Goal: Task Accomplishment & Management: Manage account settings

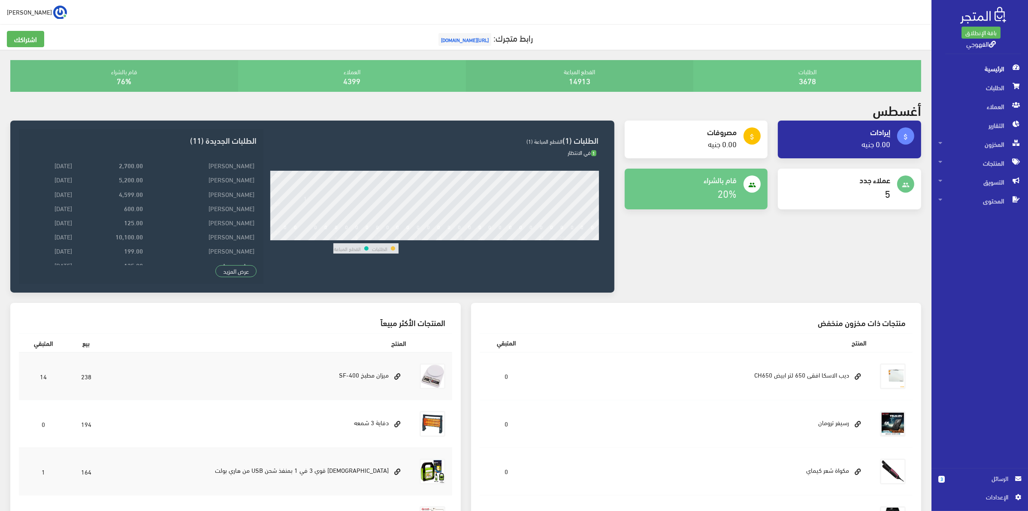
click at [961, 473] on div "3 الرسائل اﻹعدادات" at bounding box center [979, 490] width 97 height 42
click at [966, 481] on span "الرسائل" at bounding box center [980, 478] width 57 height 9
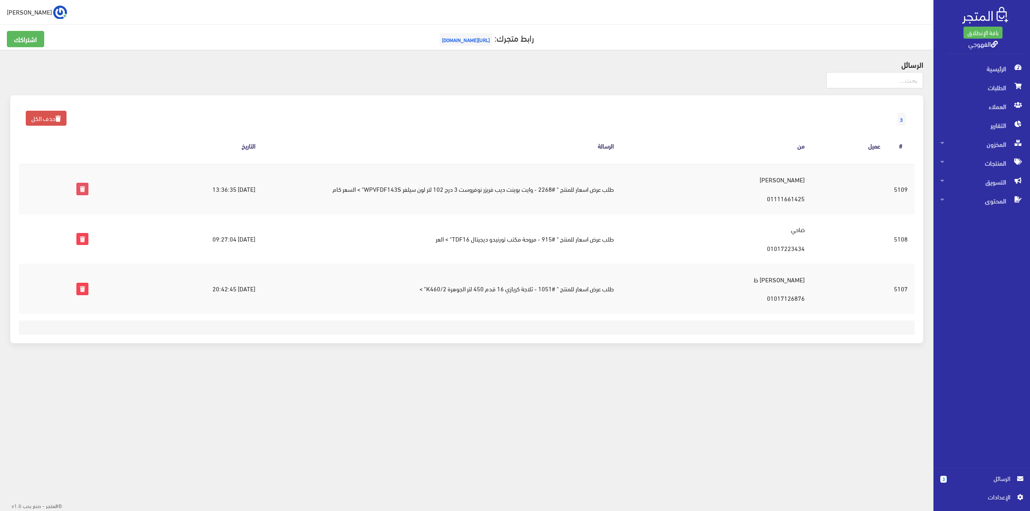
click at [79, 186] on icon at bounding box center [82, 188] width 11 height 11
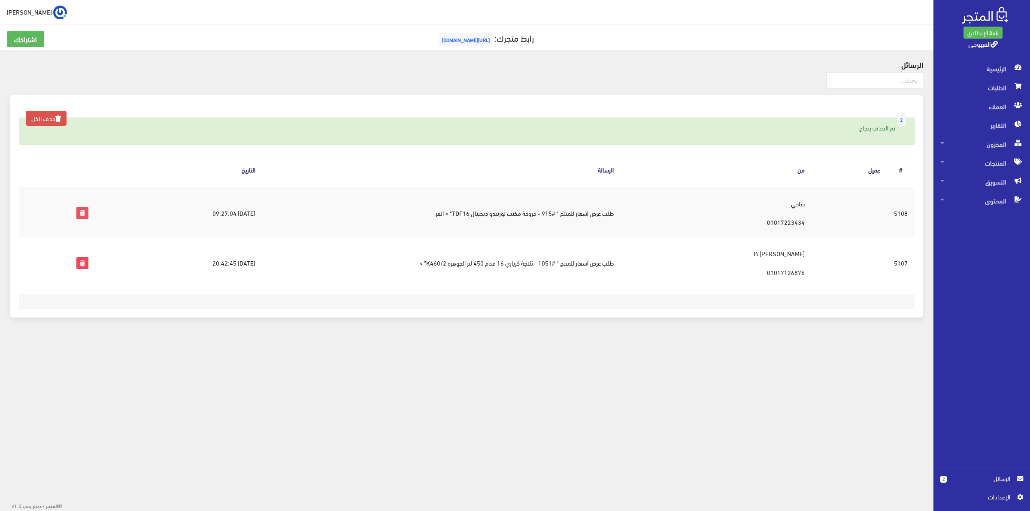
click at [84, 209] on icon at bounding box center [82, 212] width 11 height 11
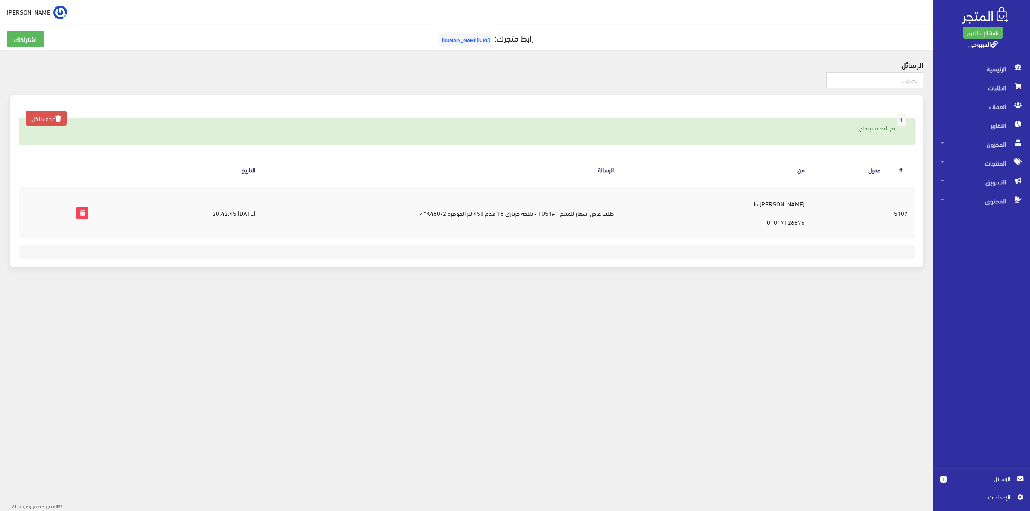
click at [786, 207] on td "عوض جابر ظ 01017126876" at bounding box center [715, 213] width 191 height 50
click at [736, 247] on footer at bounding box center [466, 252] width 895 height 14
click at [82, 213] on icon at bounding box center [82, 212] width 11 height 11
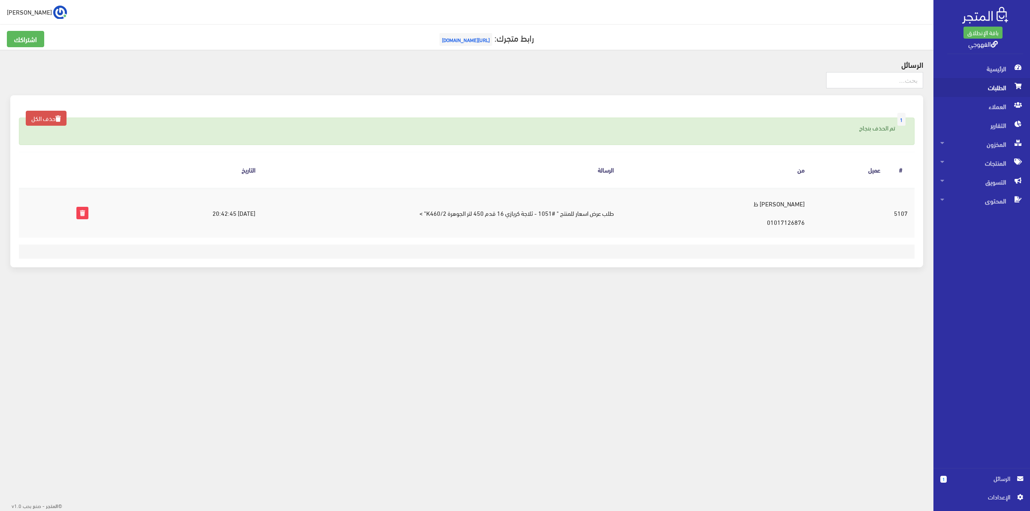
click at [988, 90] on span "الطلبات" at bounding box center [981, 87] width 83 height 19
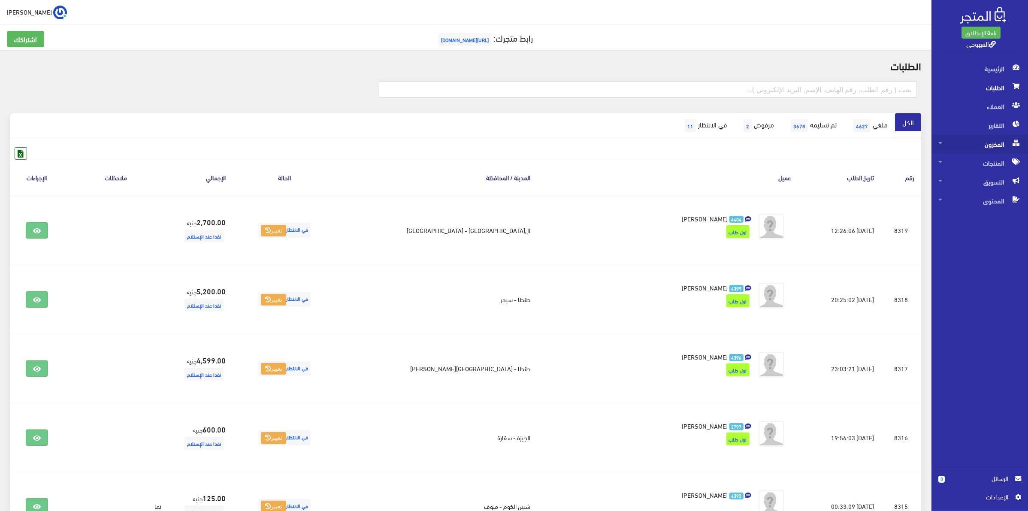
click at [976, 139] on span "المخزون" at bounding box center [979, 144] width 83 height 19
click at [965, 162] on span "المخزون" at bounding box center [970, 163] width 65 height 19
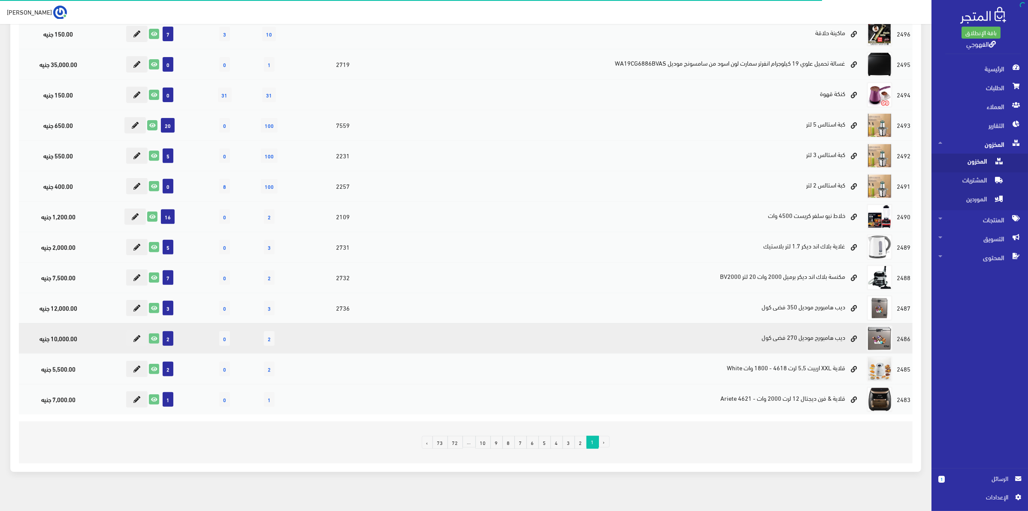
scroll to position [372, 0]
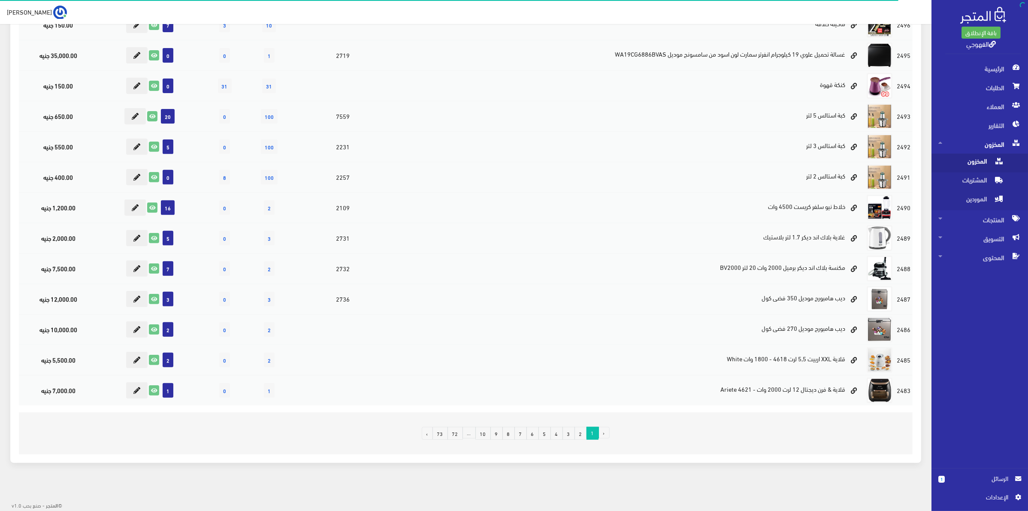
click at [532, 428] on link "6" at bounding box center [532, 433] width 12 height 13
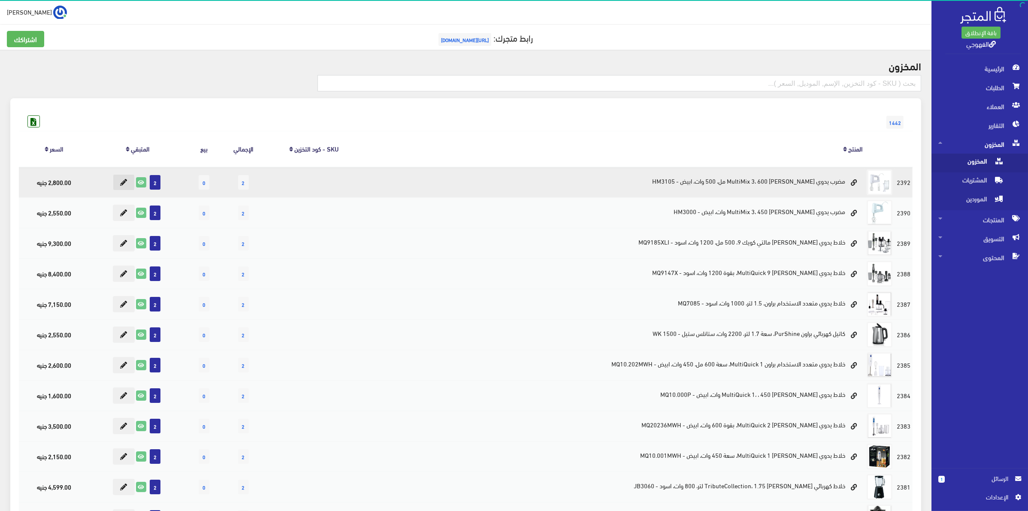
click at [127, 184] on icon at bounding box center [123, 182] width 7 height 7
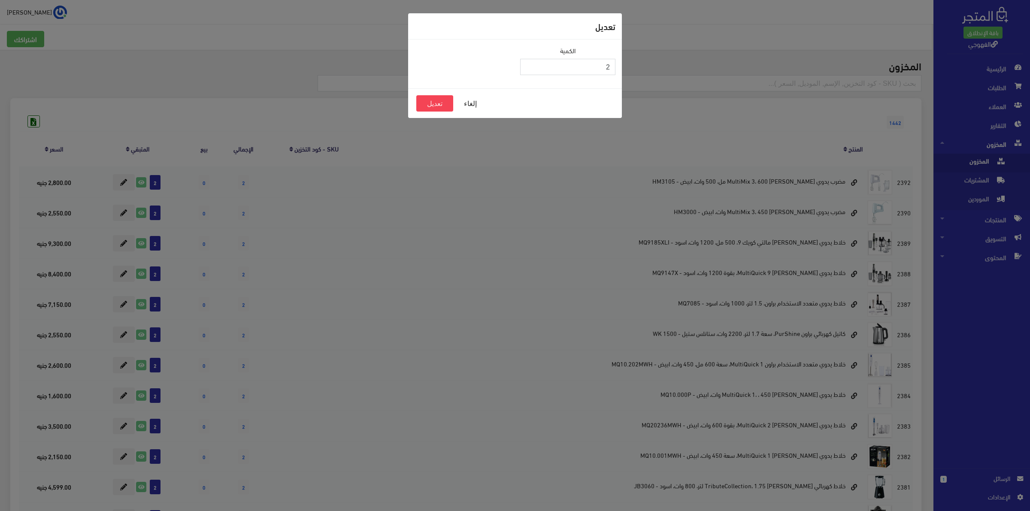
click at [556, 72] on input "2" at bounding box center [567, 67] width 95 height 16
drag, startPoint x: 584, startPoint y: 73, endPoint x: 657, endPoint y: 70, distance: 72.6
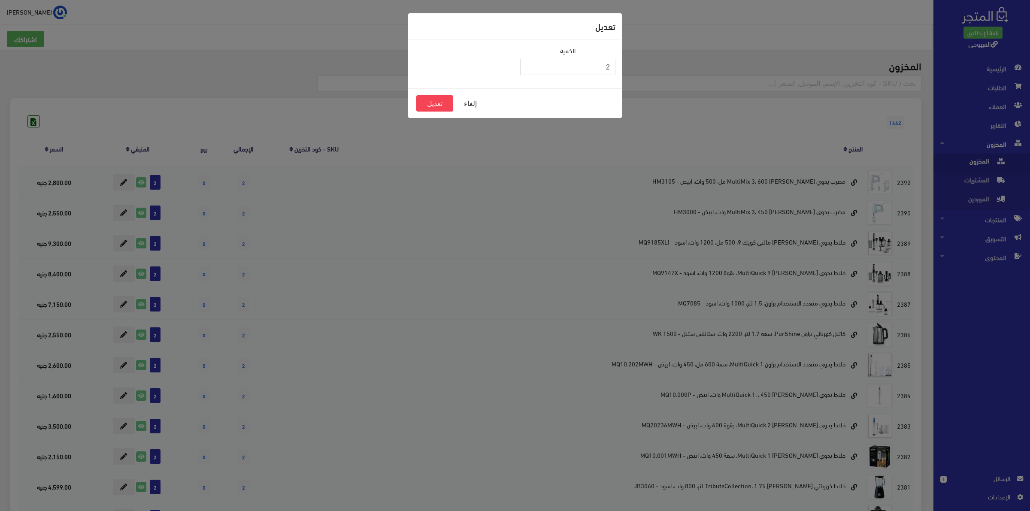
click at [657, 70] on div "تعديل الكمية 2 إلغاء تعديل" at bounding box center [515, 255] width 1030 height 511
type input "0"
click at [432, 103] on button "تعديل" at bounding box center [434, 103] width 37 height 16
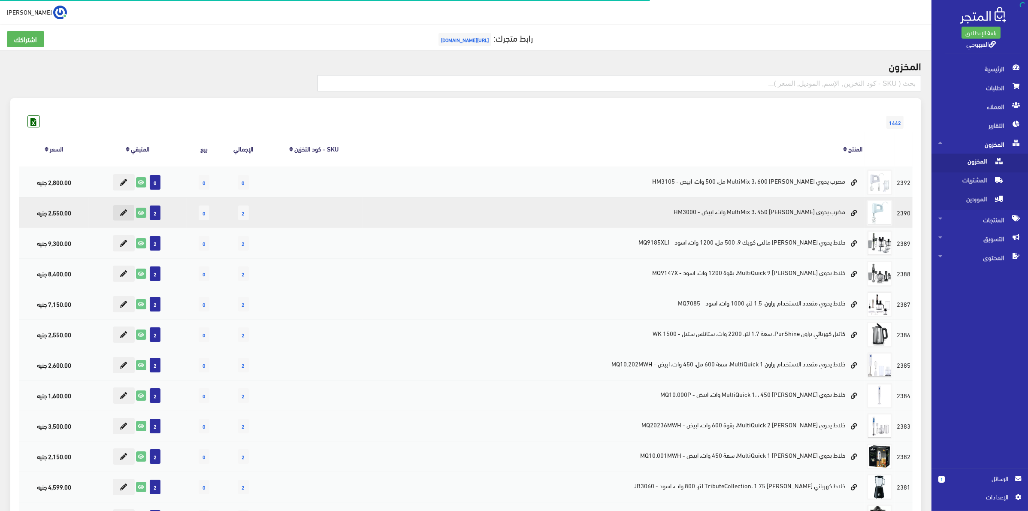
click at [127, 212] on icon at bounding box center [123, 212] width 7 height 7
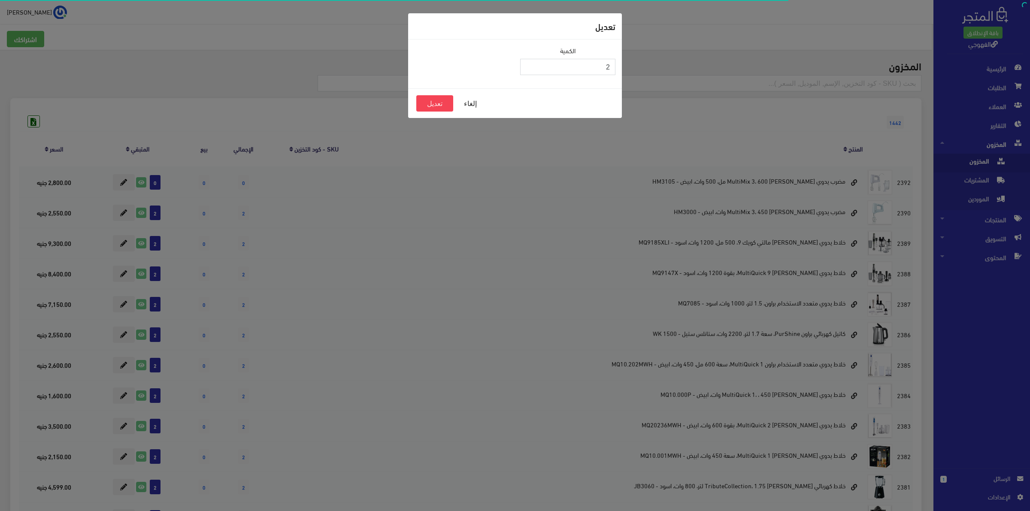
drag, startPoint x: 584, startPoint y: 65, endPoint x: 633, endPoint y: 65, distance: 49.3
click at [633, 65] on div "تعديل الكمية 2 إلغاء تعديل" at bounding box center [515, 255] width 1030 height 511
type input "0"
click at [433, 97] on button "تعديل" at bounding box center [434, 103] width 37 height 16
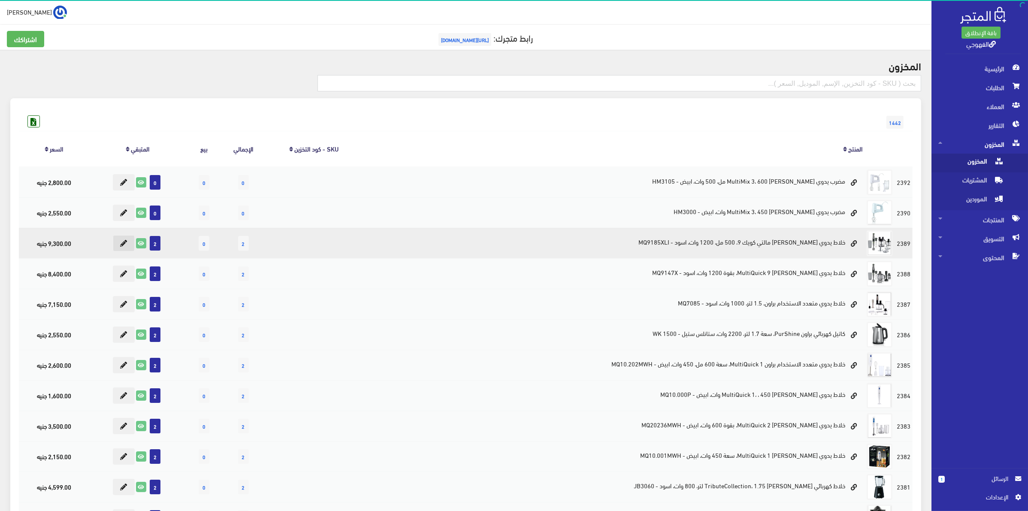
click at [133, 239] on button at bounding box center [123, 243] width 21 height 16
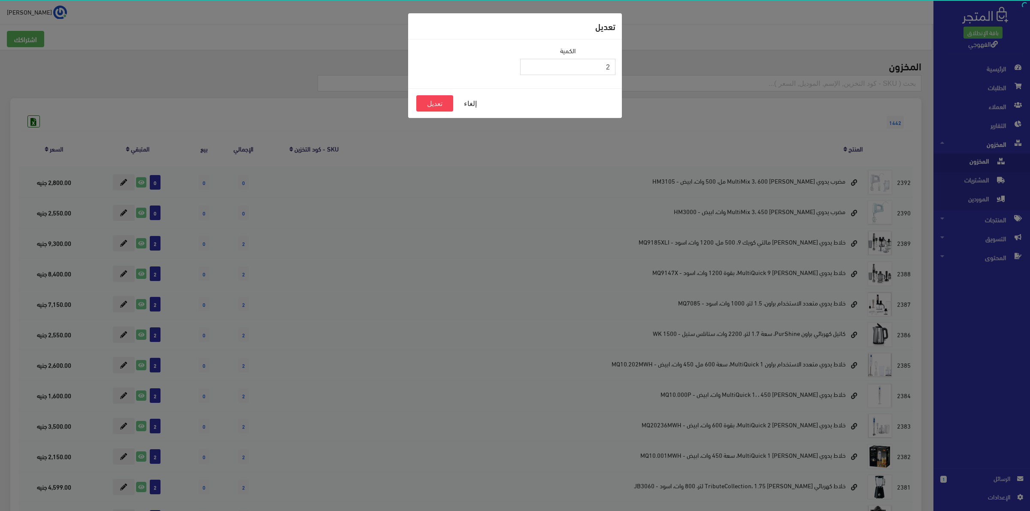
click at [582, 68] on input "2" at bounding box center [567, 67] width 95 height 16
type input "0"
click at [432, 102] on button "تعديل" at bounding box center [434, 103] width 37 height 16
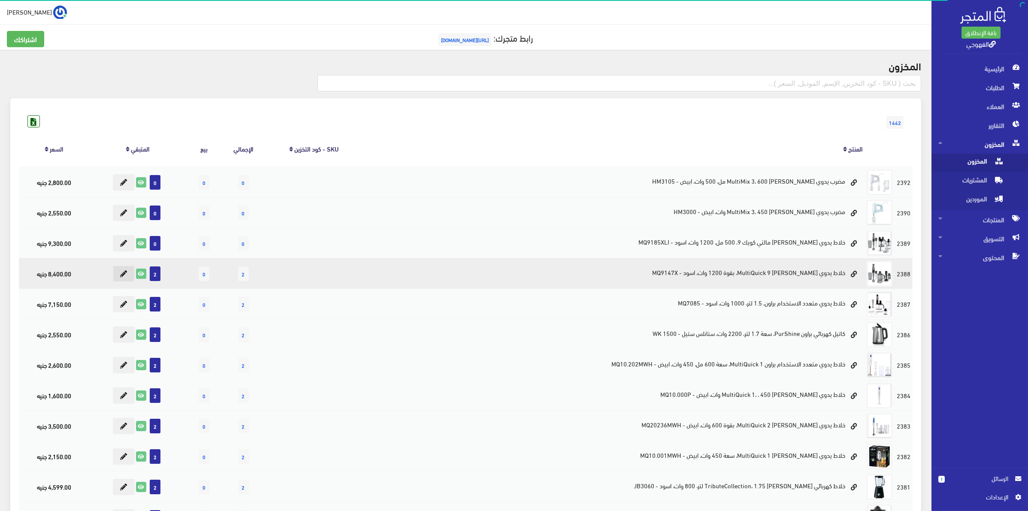
click at [127, 275] on icon at bounding box center [123, 273] width 7 height 7
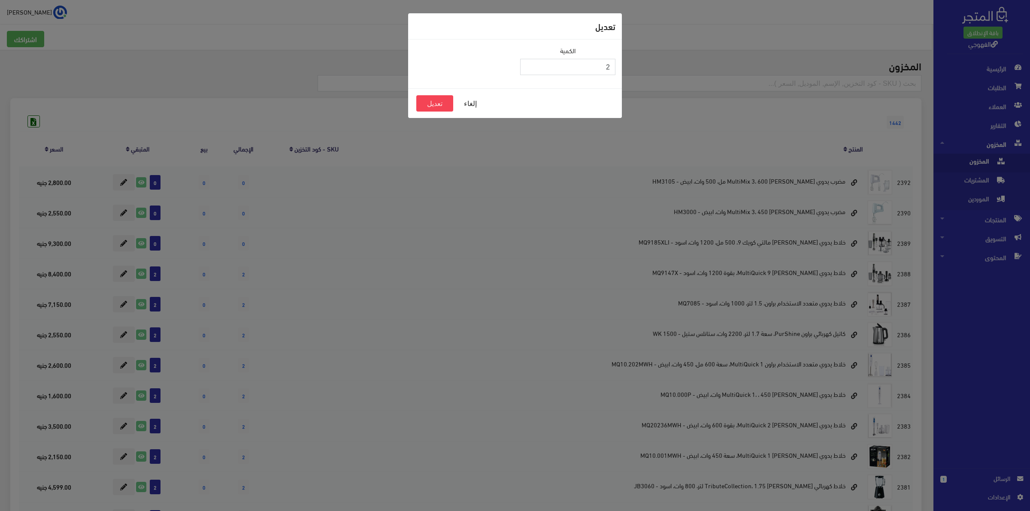
drag, startPoint x: 591, startPoint y: 65, endPoint x: 622, endPoint y: 67, distance: 31.3
click at [622, 67] on div "تعديل الكمية 2 إلغاء تعديل" at bounding box center [515, 255] width 1030 height 511
type input "0"
click at [433, 99] on button "تعديل" at bounding box center [434, 103] width 37 height 16
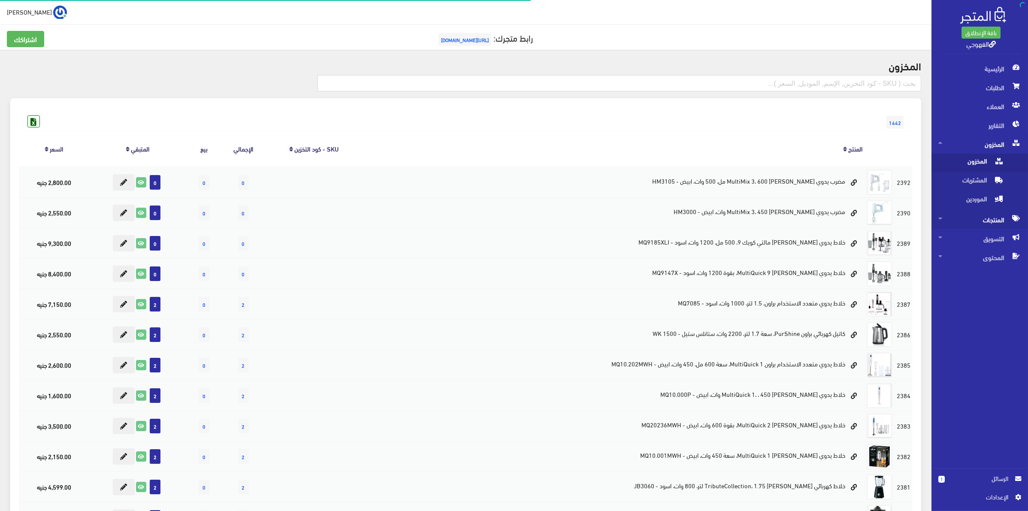
click at [946, 223] on span "المنتجات" at bounding box center [979, 219] width 83 height 19
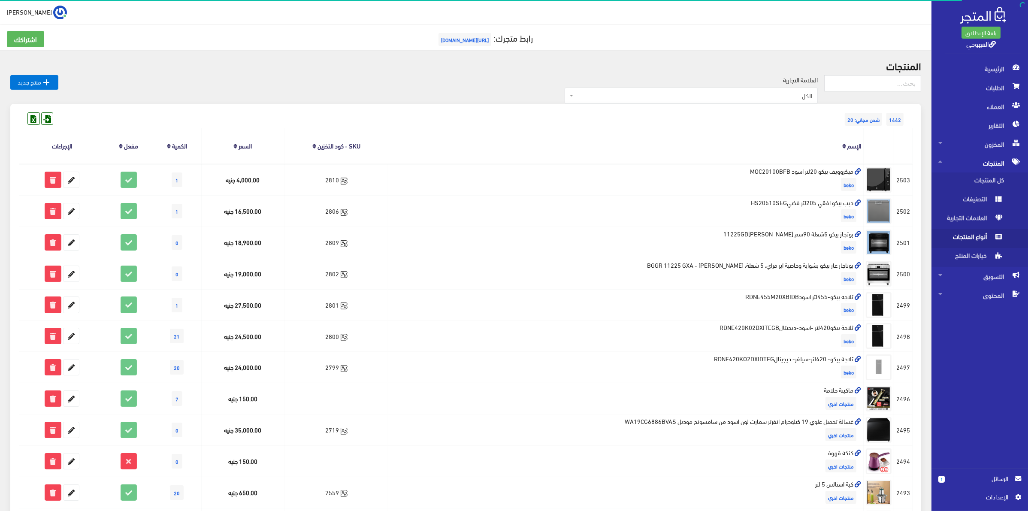
click at [965, 234] on span "أنواع المنتجات" at bounding box center [970, 238] width 65 height 19
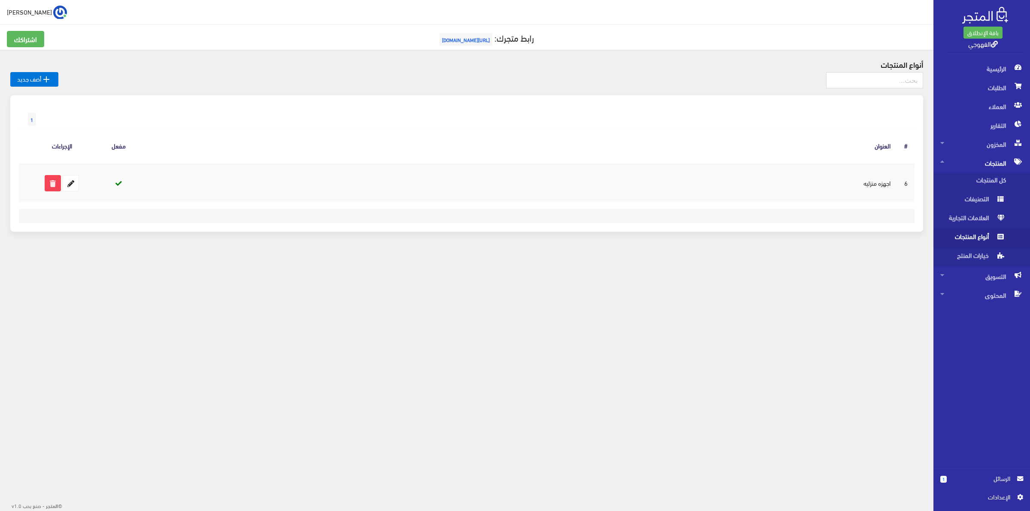
click at [880, 185] on td "اجهزه منزليه" at bounding box center [515, 183] width 765 height 38
click at [840, 242] on div "أنواع المنتجات  أضف جديد 1" at bounding box center [466, 151] width 933 height 203
click at [952, 146] on span "المخزون" at bounding box center [981, 144] width 83 height 19
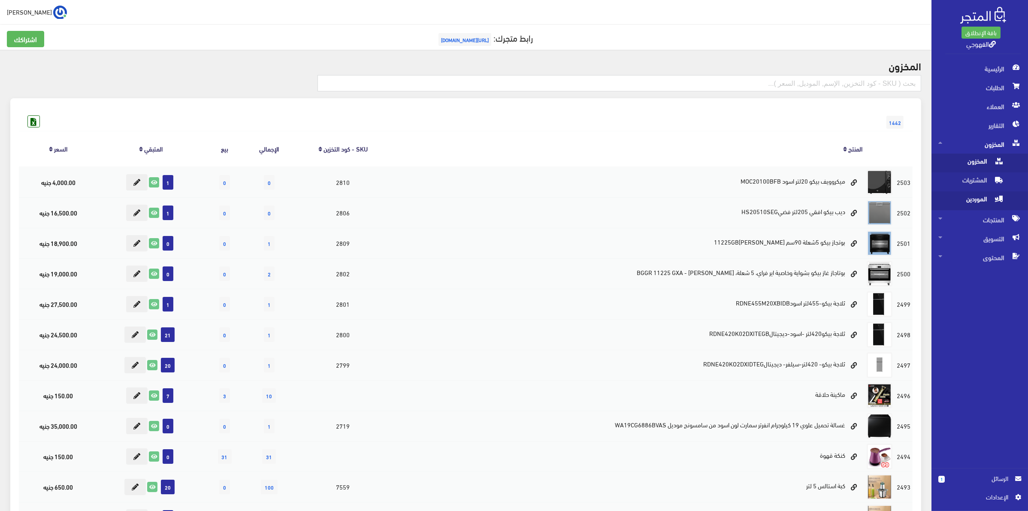
click at [974, 199] on span "الموردين" at bounding box center [970, 200] width 65 height 19
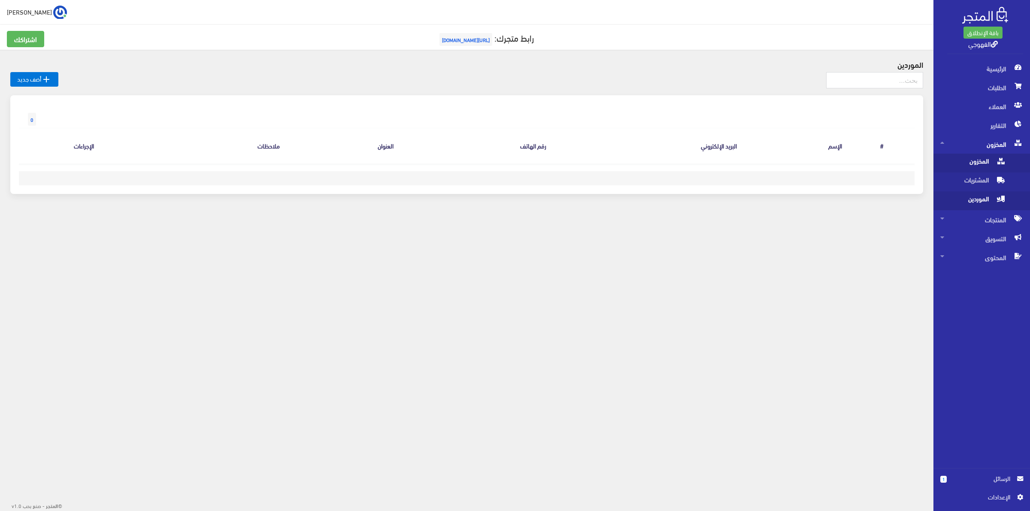
click at [979, 162] on span "المخزون" at bounding box center [972, 163] width 65 height 19
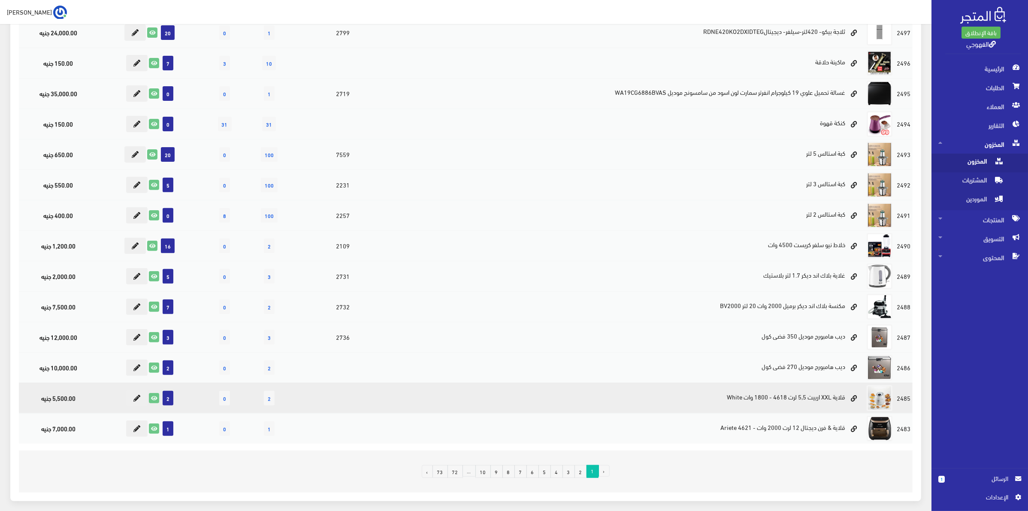
scroll to position [372, 0]
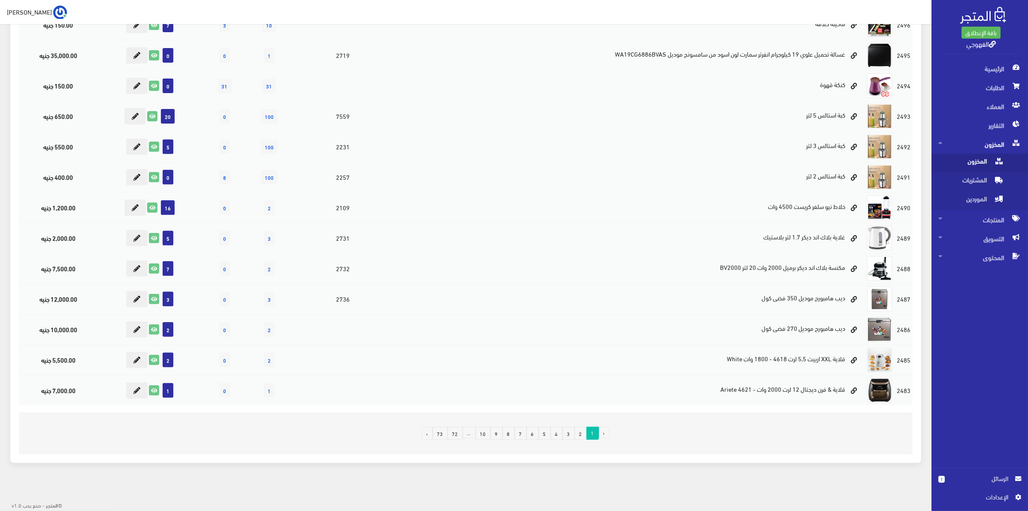
click at [520, 436] on link "7" at bounding box center [520, 433] width 12 height 13
